Goal: Navigation & Orientation: Find specific page/section

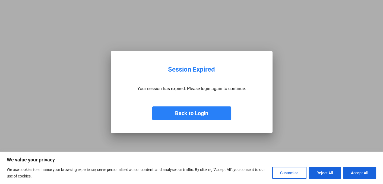
click at [181, 114] on button "Back to Login" at bounding box center [191, 113] width 79 height 14
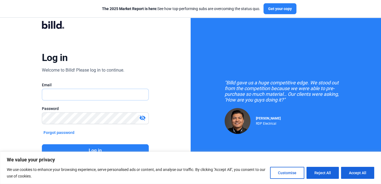
type input "[EMAIL_ADDRESS][DOMAIN_NAME]"
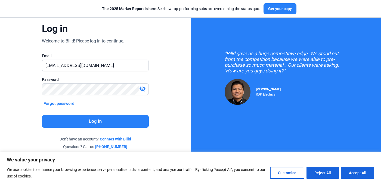
click at [85, 120] on button "Log in" at bounding box center [95, 121] width 107 height 12
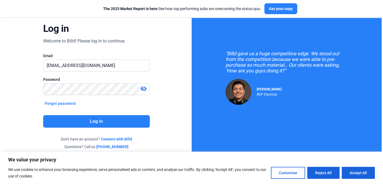
scroll to position [0, 0]
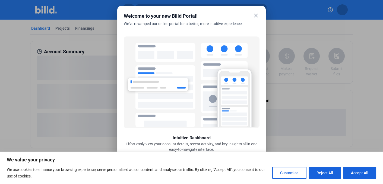
scroll to position [16, 0]
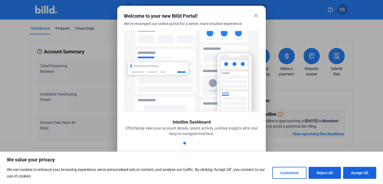
click at [258, 15] on mat-icon "close" at bounding box center [256, 15] width 7 height 7
